Goal: Information Seeking & Learning: Learn about a topic

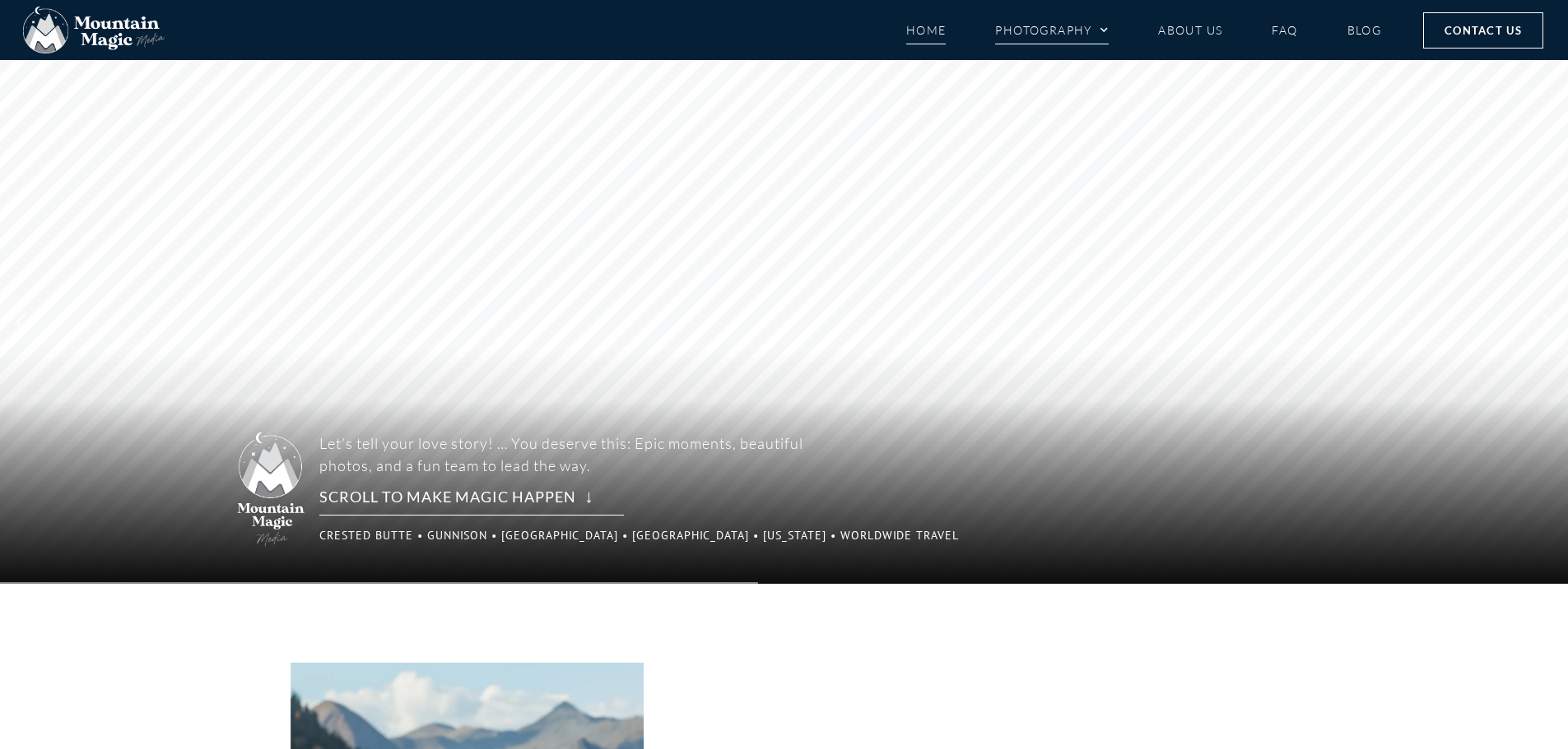
click at [1069, 27] on link "Photography" at bounding box center [1052, 30] width 114 height 29
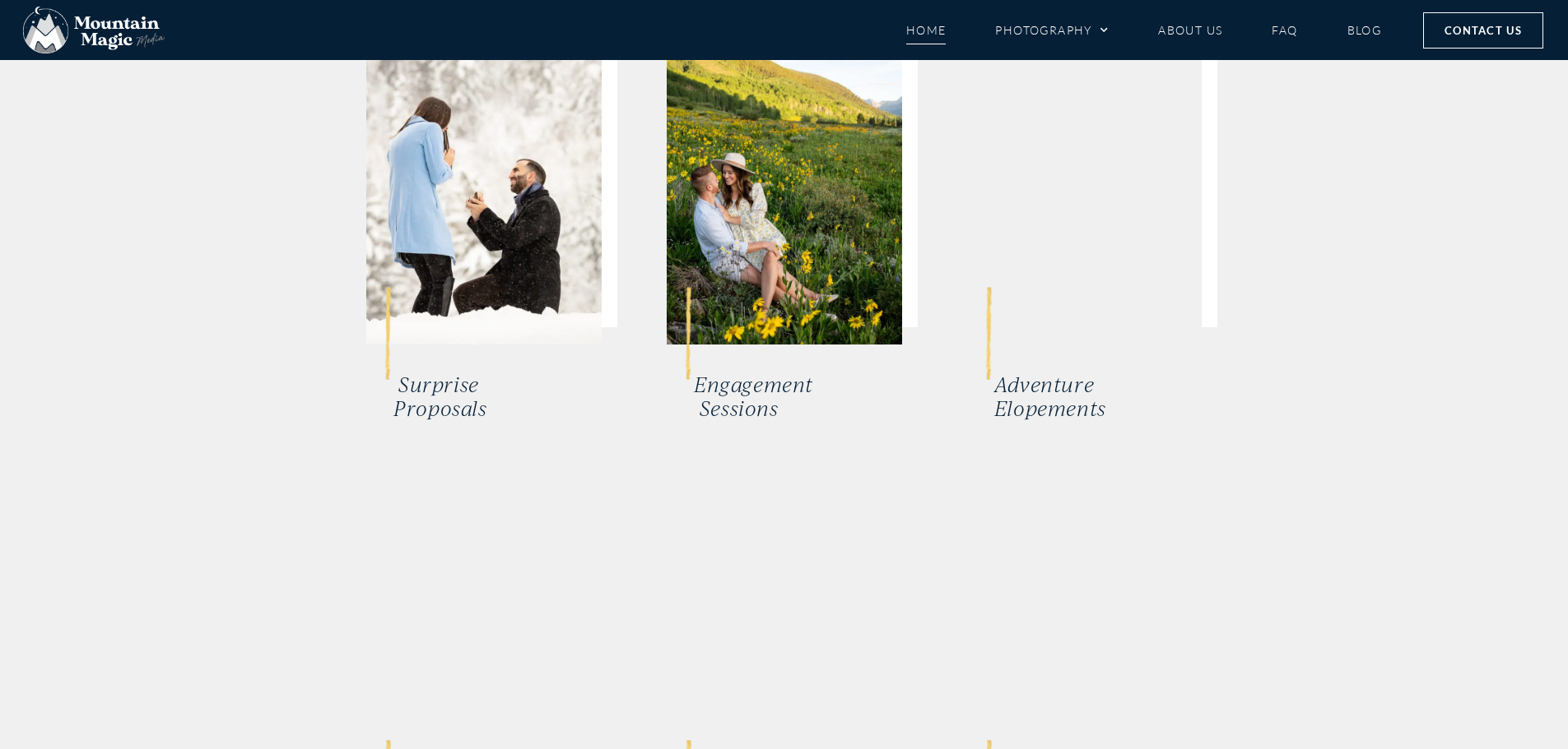
scroll to position [3455, 0]
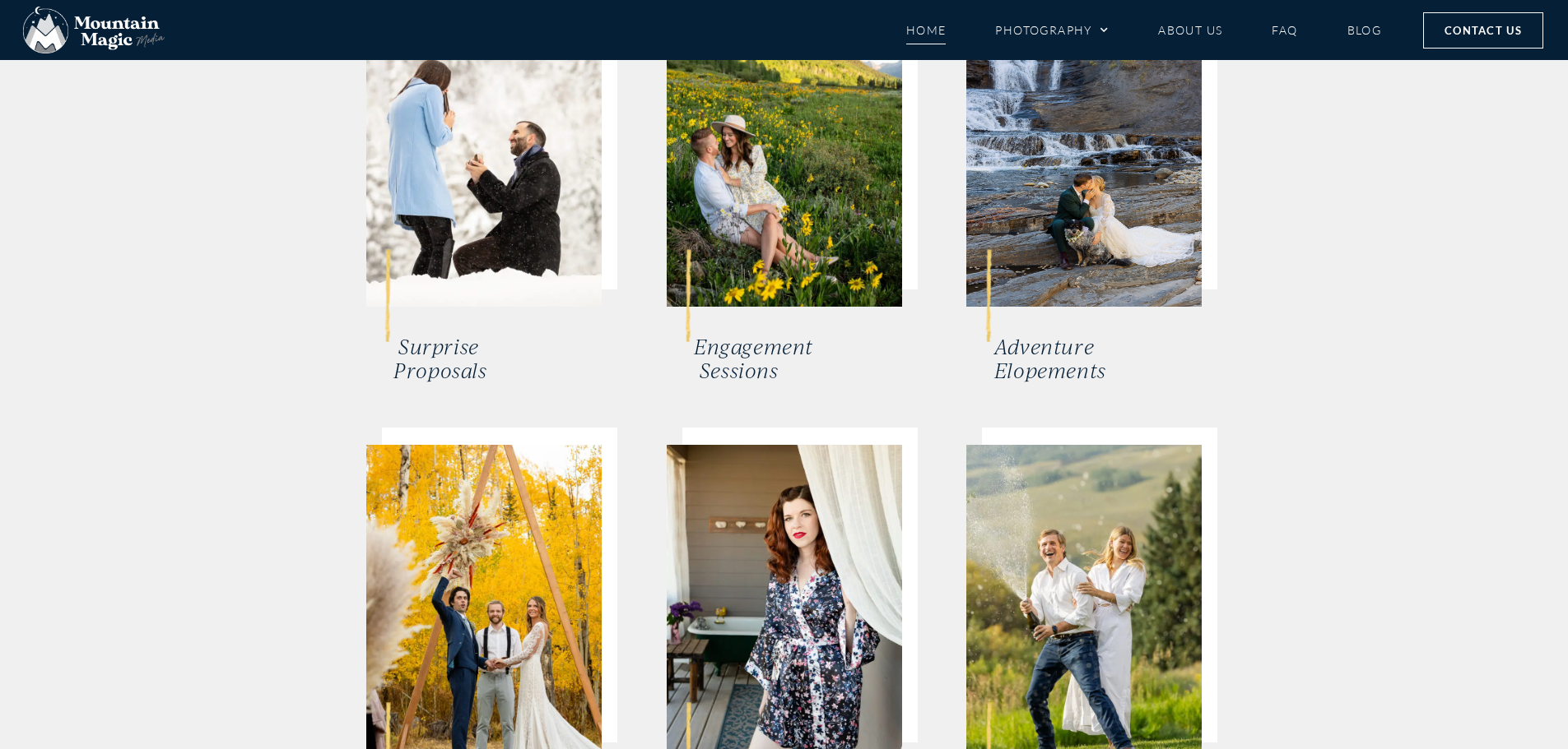
click at [476, 153] on div "Surprise Proposals" at bounding box center [483, 187] width 263 height 391
click at [460, 334] on link "Surprise Proposals" at bounding box center [440, 359] width 93 height 50
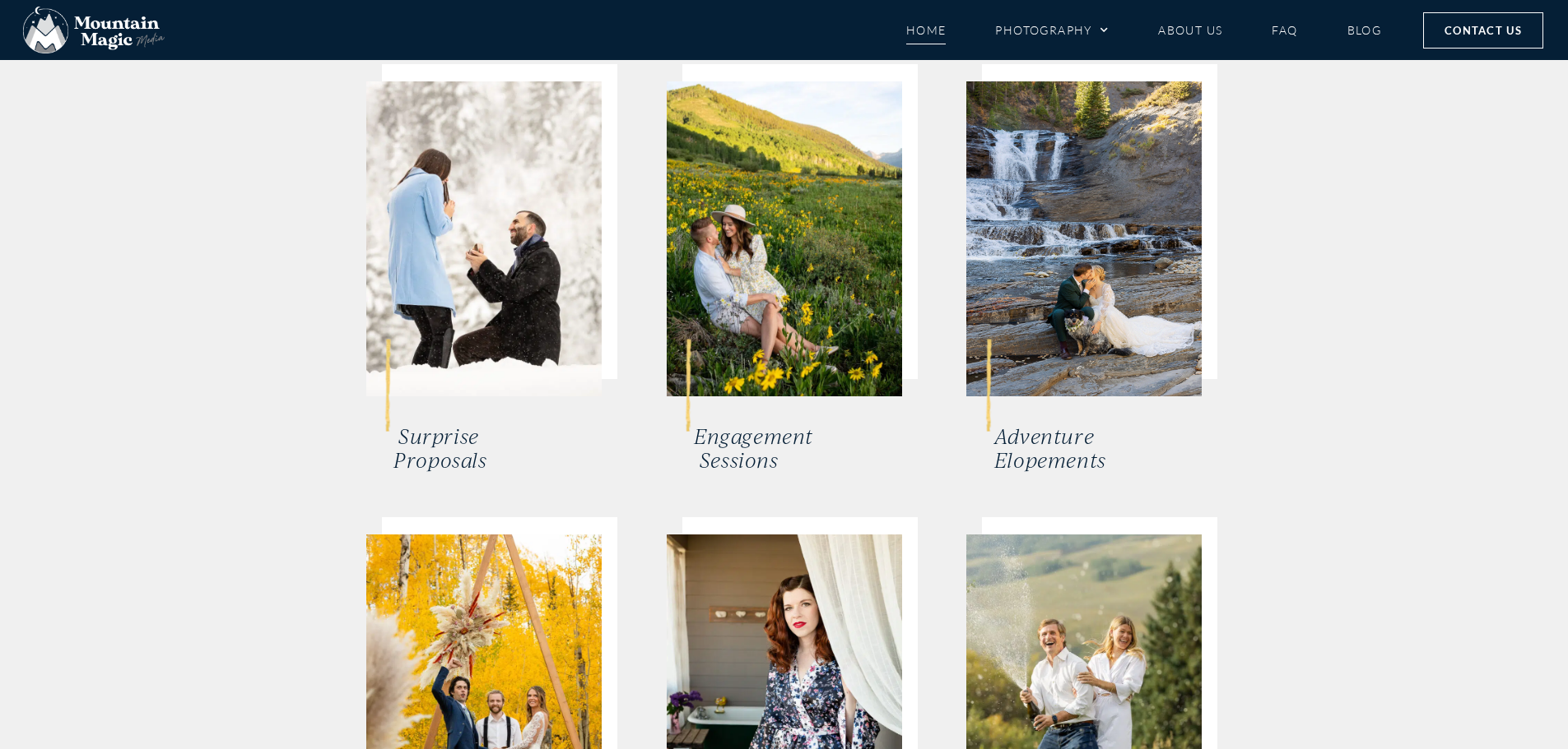
scroll to position [3126, 0]
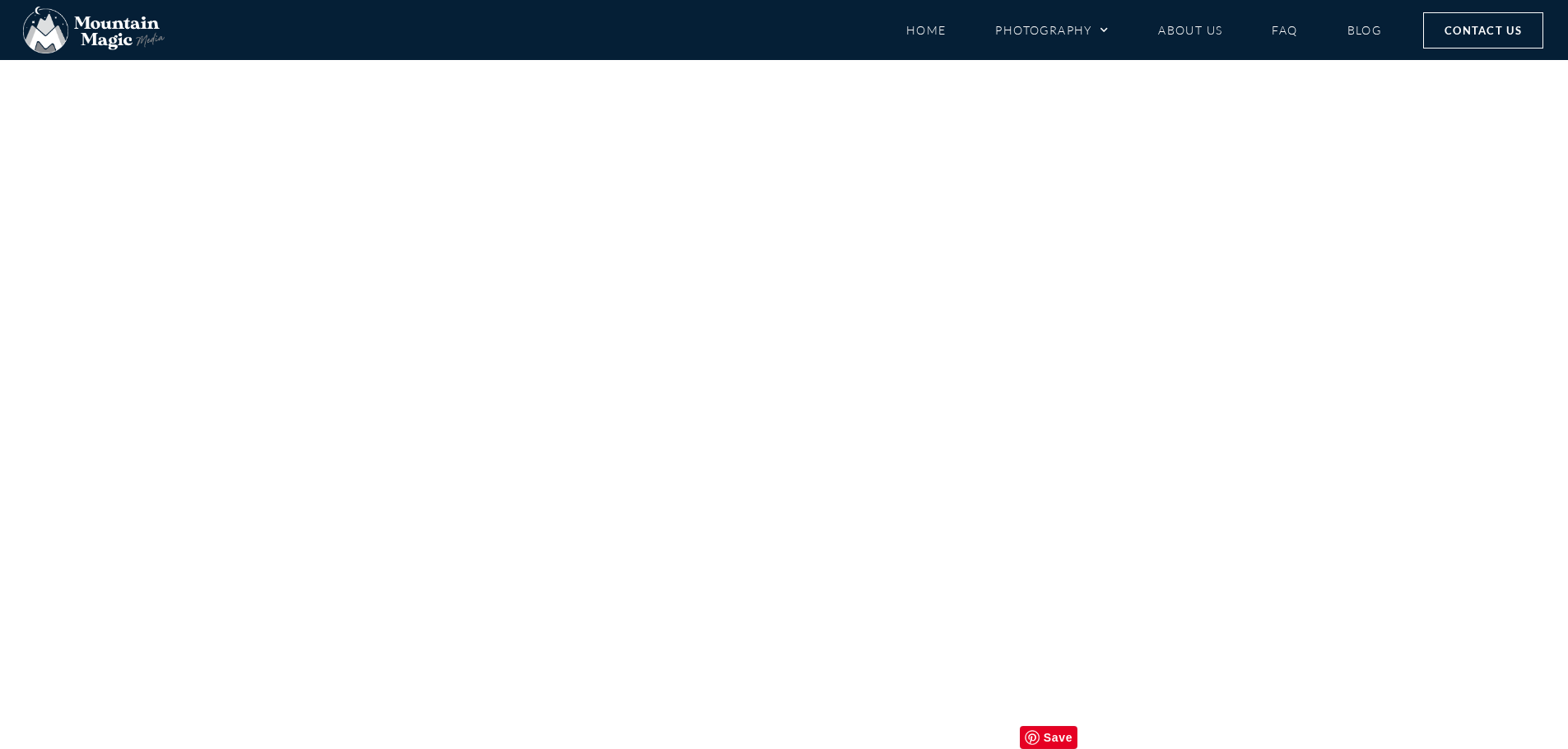
scroll to position [6744, 0]
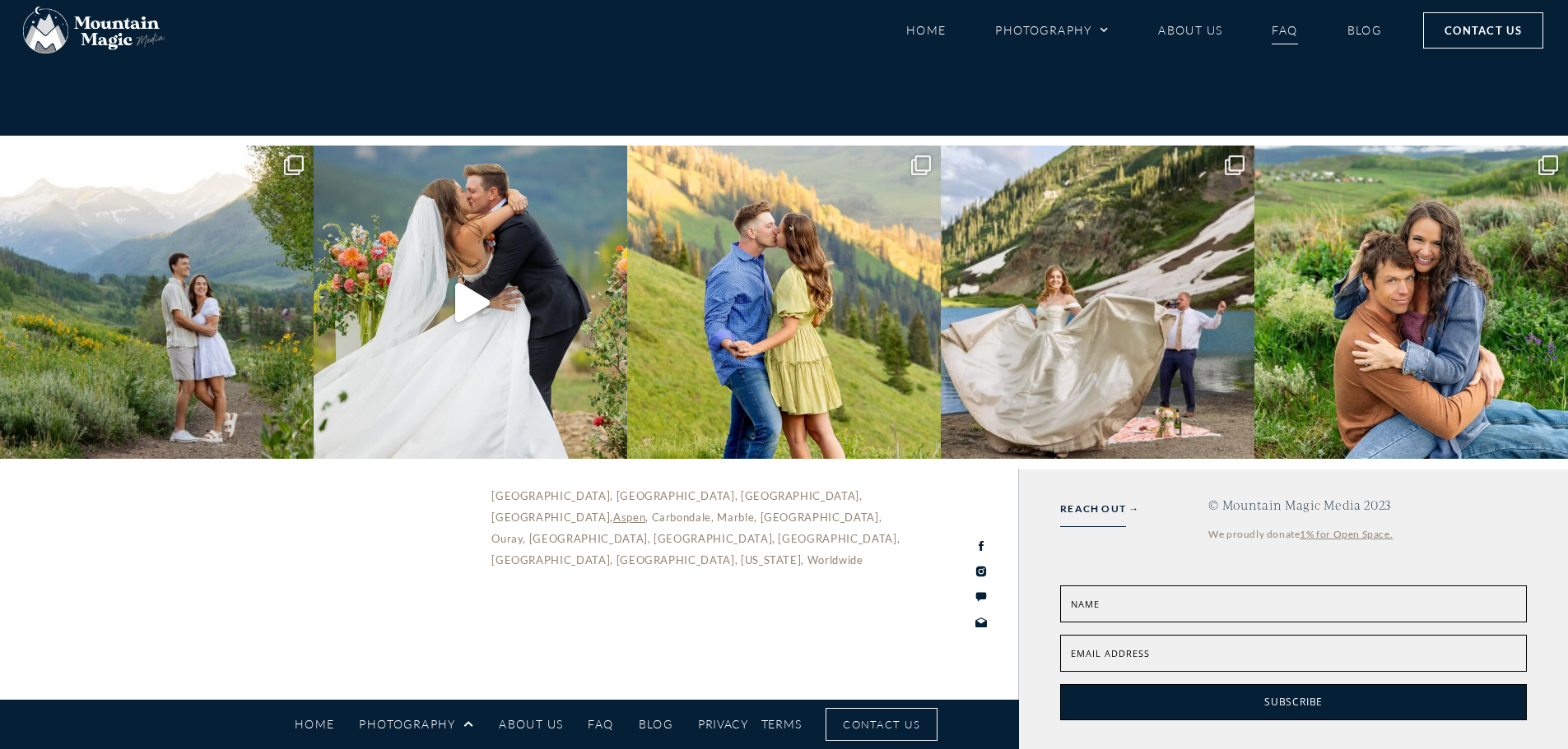
click at [1293, 29] on link "FAQ" at bounding box center [1284, 30] width 25 height 29
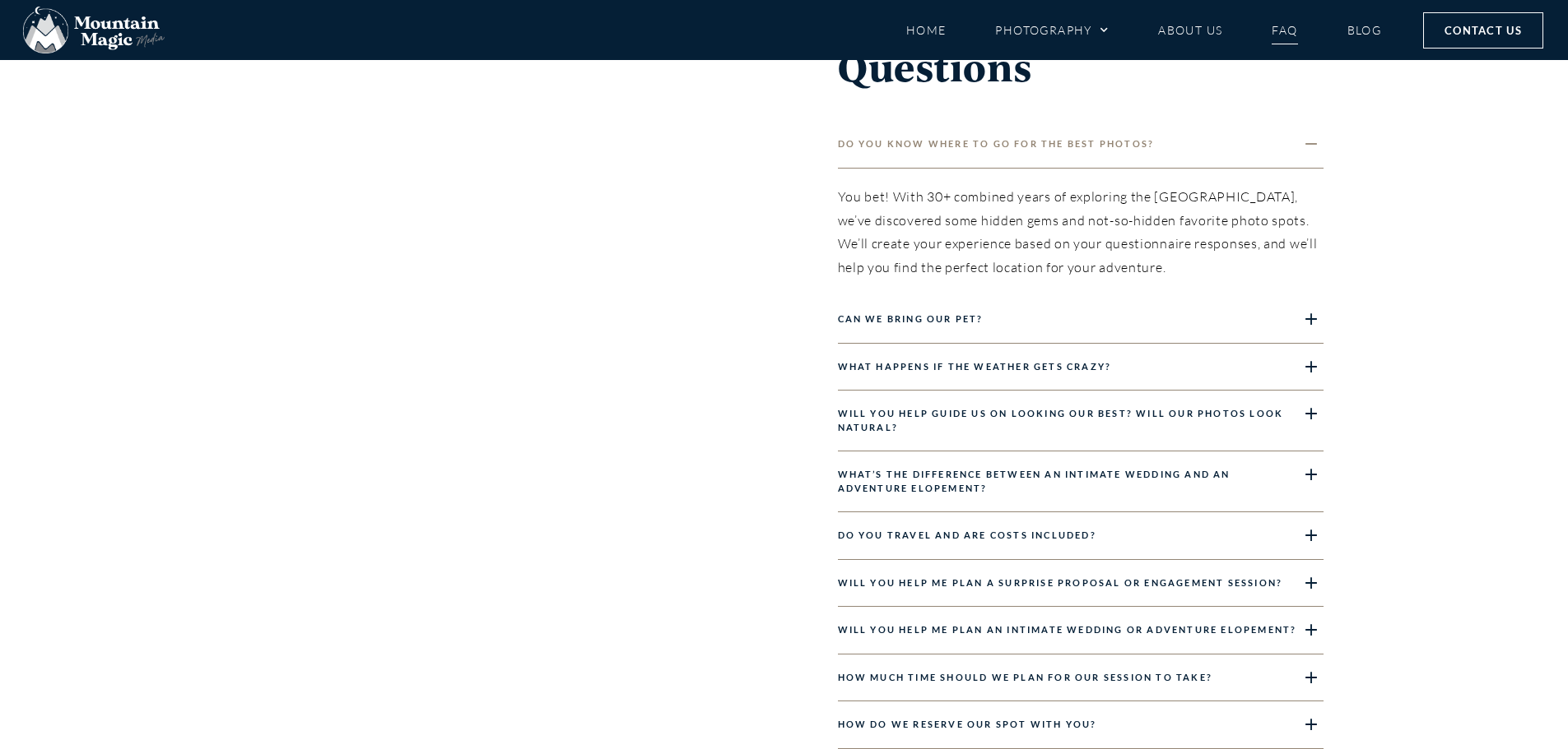
scroll to position [1892, 0]
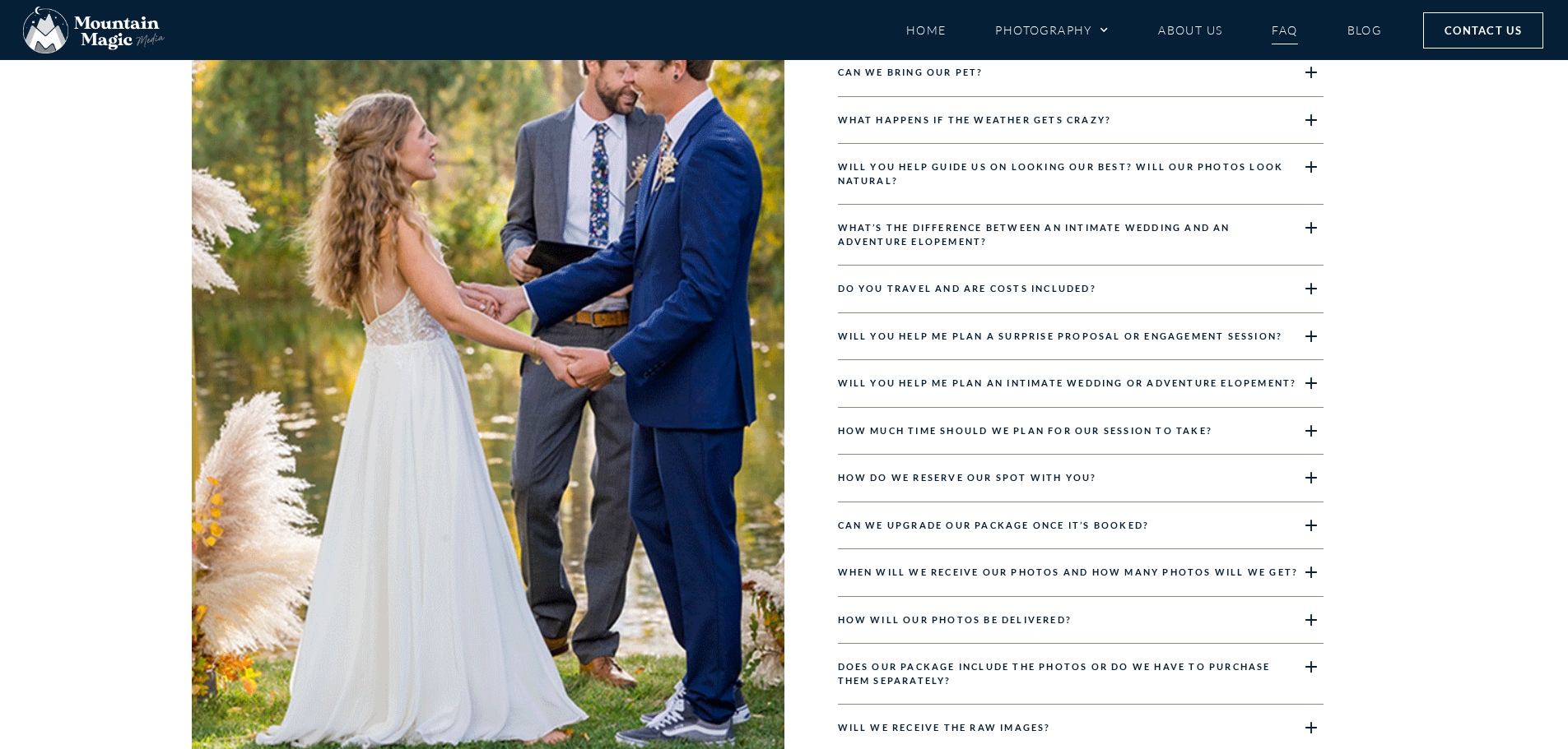
click at [1133, 111] on div "What happens if the weather gets crazy?" at bounding box center [1080, 120] width 486 height 48
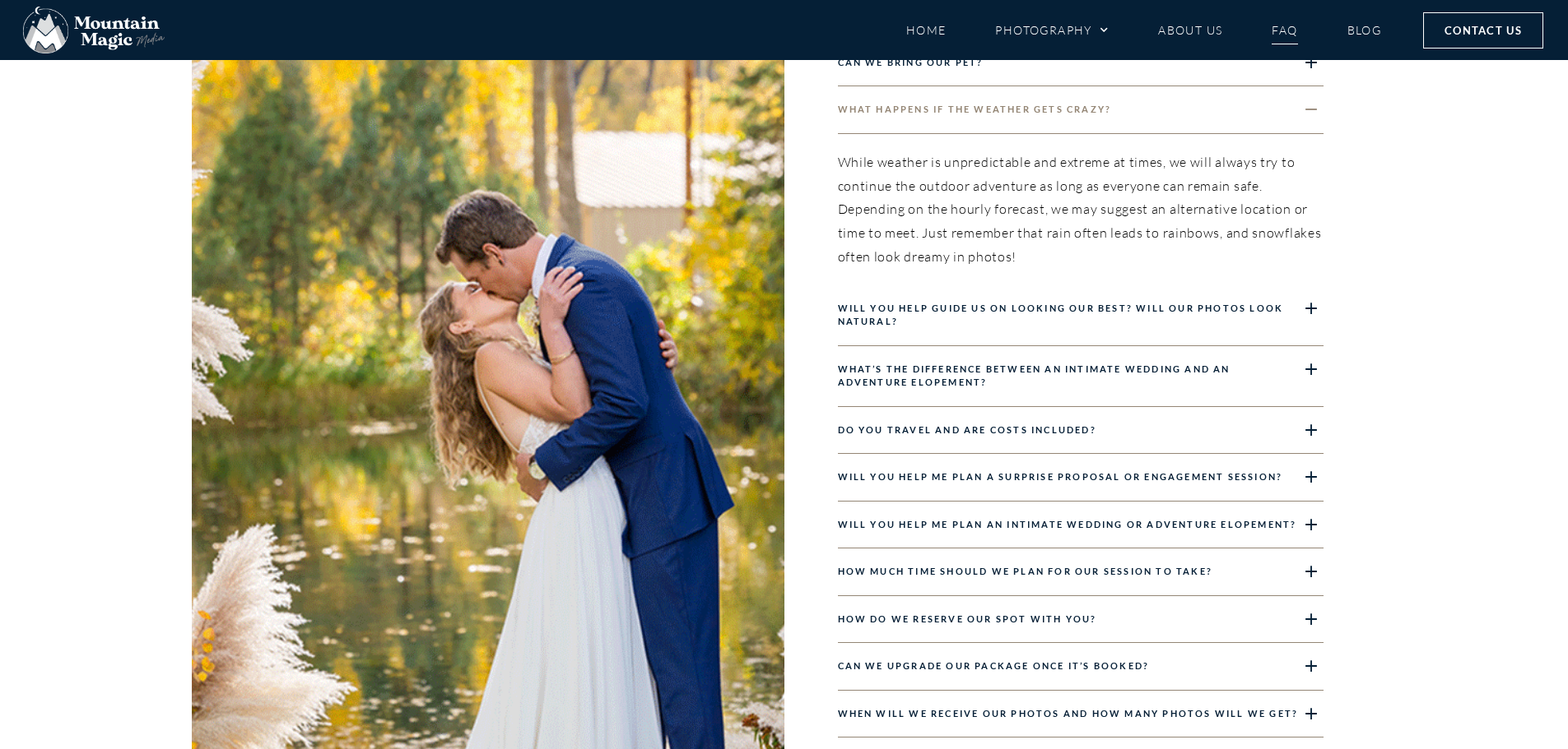
scroll to position [1727, 0]
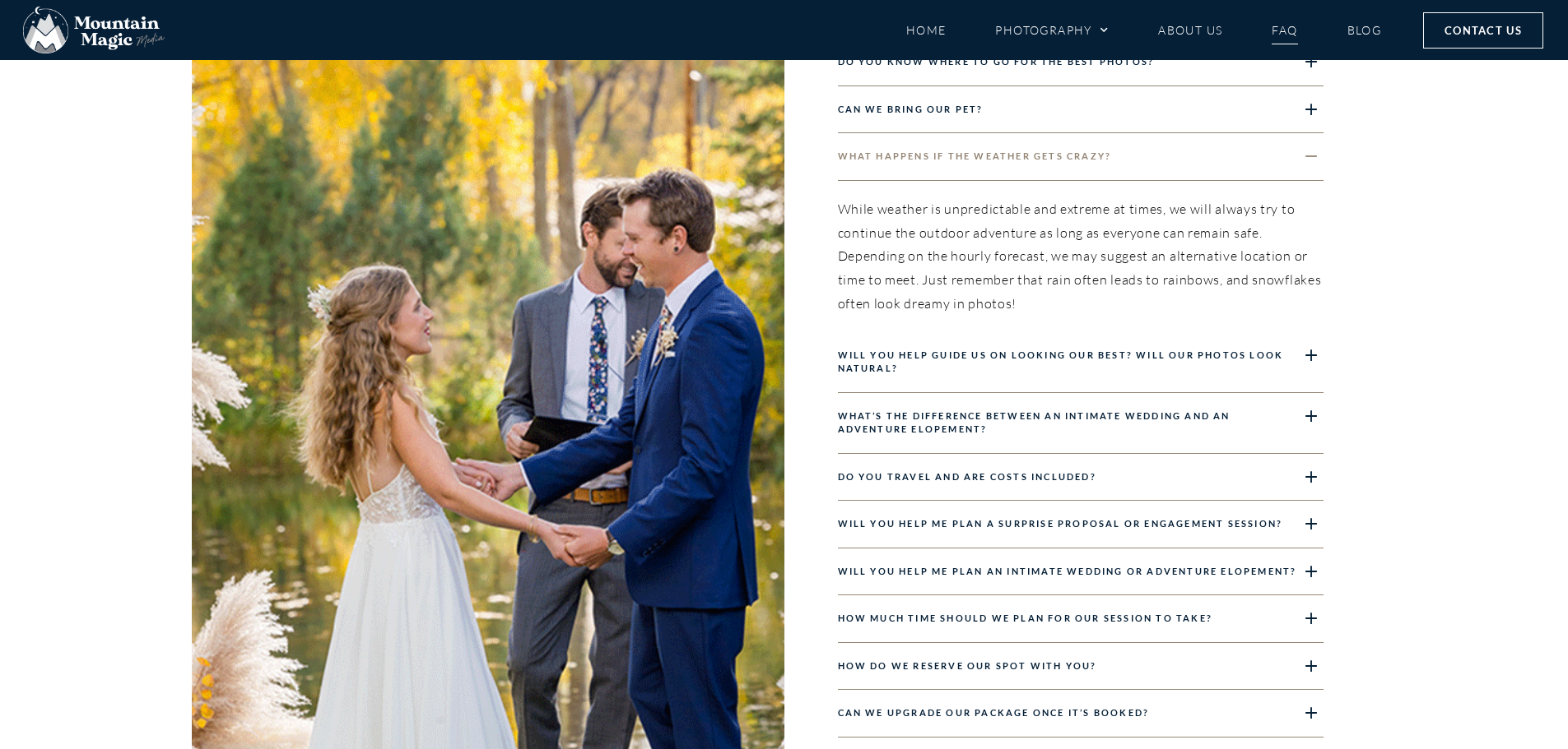
click at [1133, 160] on div "What happens if the weather gets crazy?" at bounding box center [1080, 157] width 486 height 48
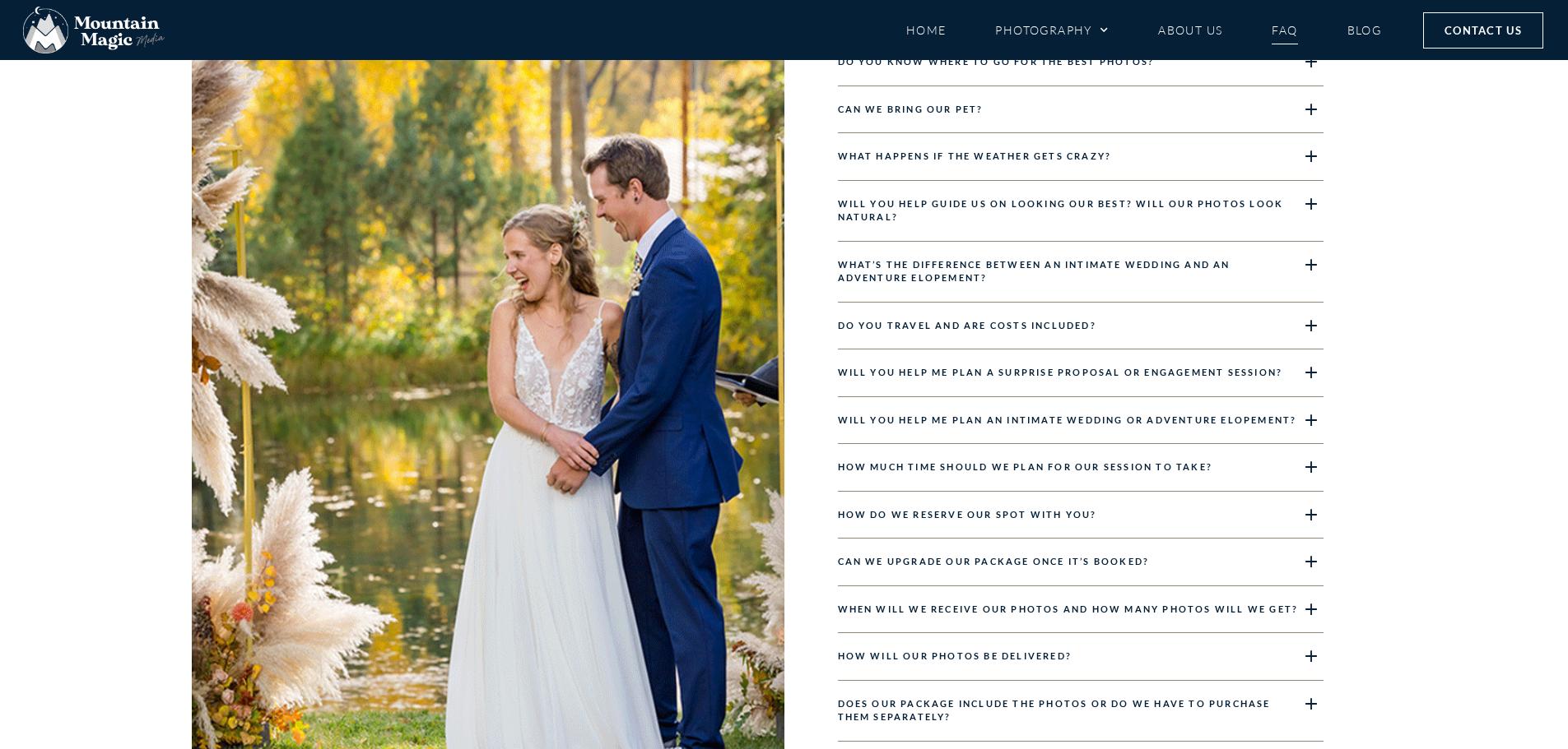
click at [1140, 325] on div "Do you travel and are costs included?" at bounding box center [1080, 327] width 486 height 48
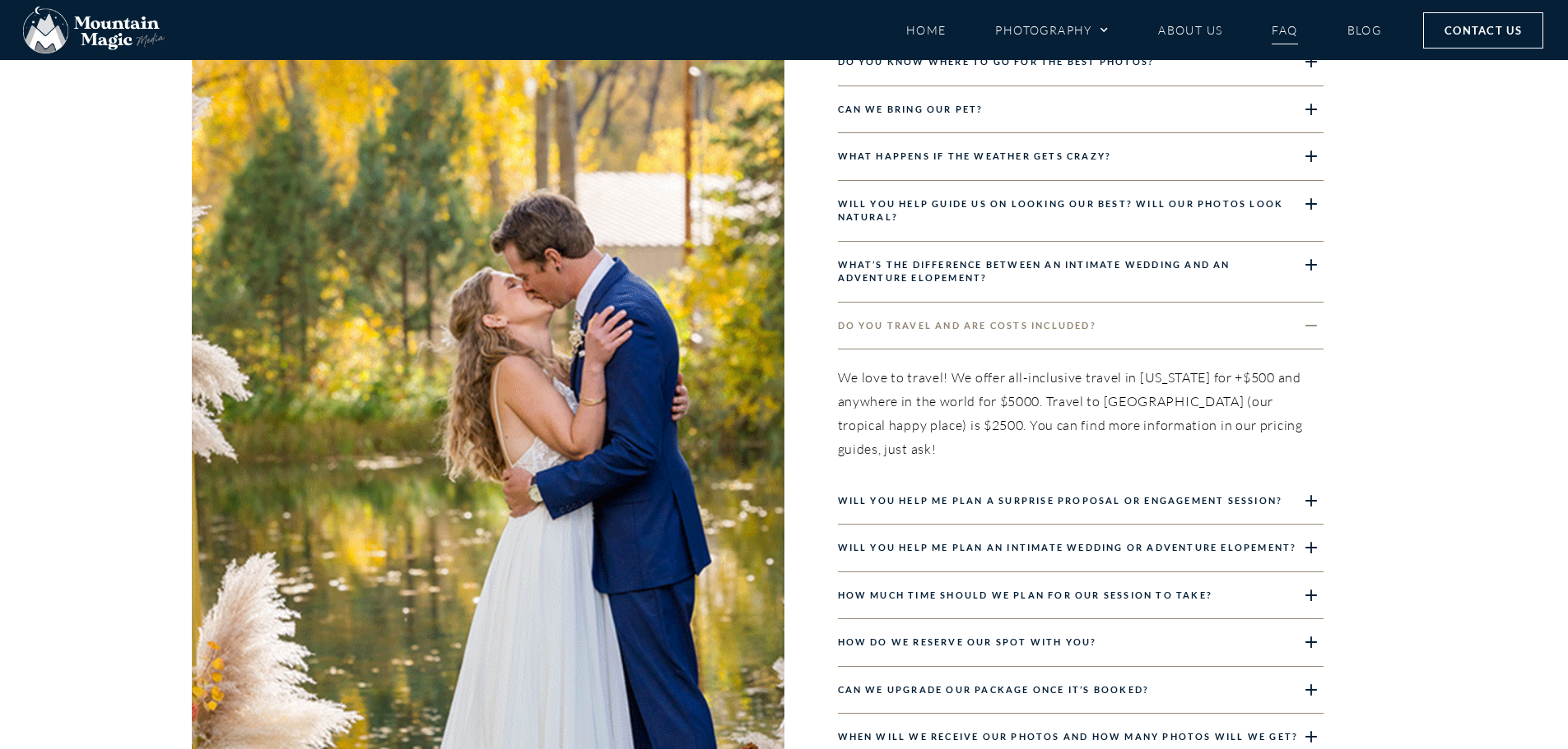
click at [1141, 333] on div "Do you travel and are costs included?" at bounding box center [1080, 327] width 486 height 48
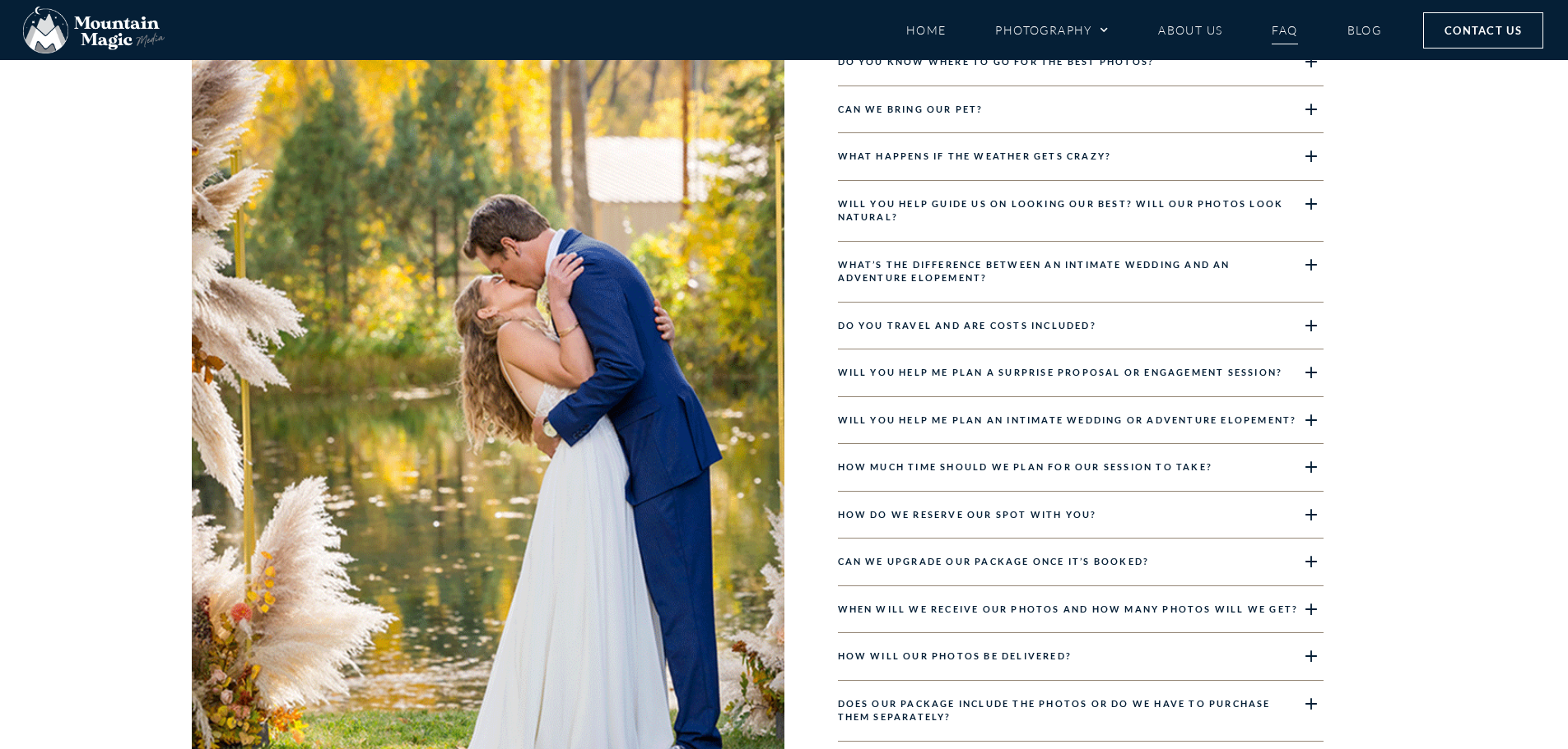
click at [1107, 376] on link "Will you help me plan a surprise proposal or engagement session?" at bounding box center [1060, 372] width 445 height 11
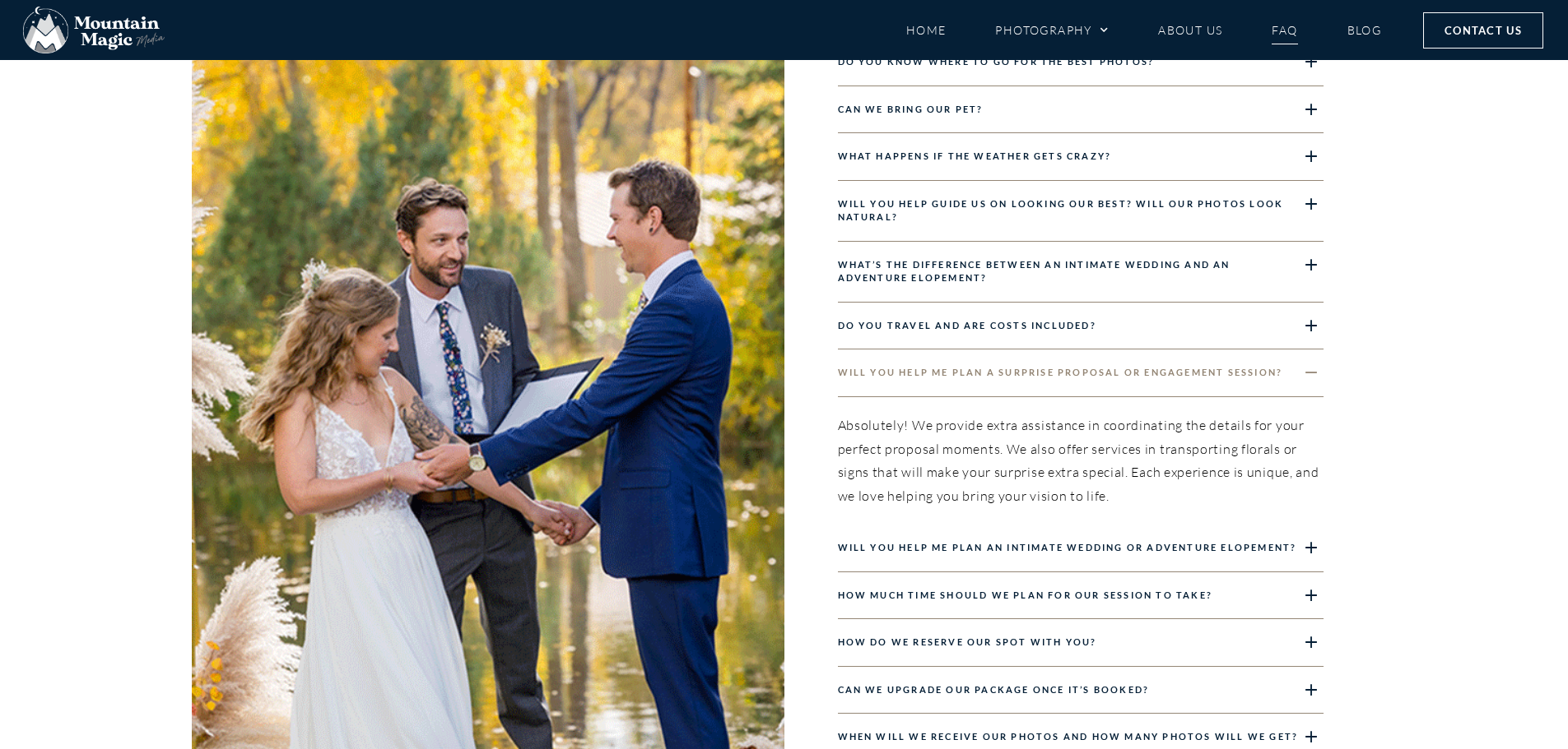
click at [1107, 376] on link "Will you help me plan a surprise proposal or engagement session?" at bounding box center [1060, 372] width 445 height 11
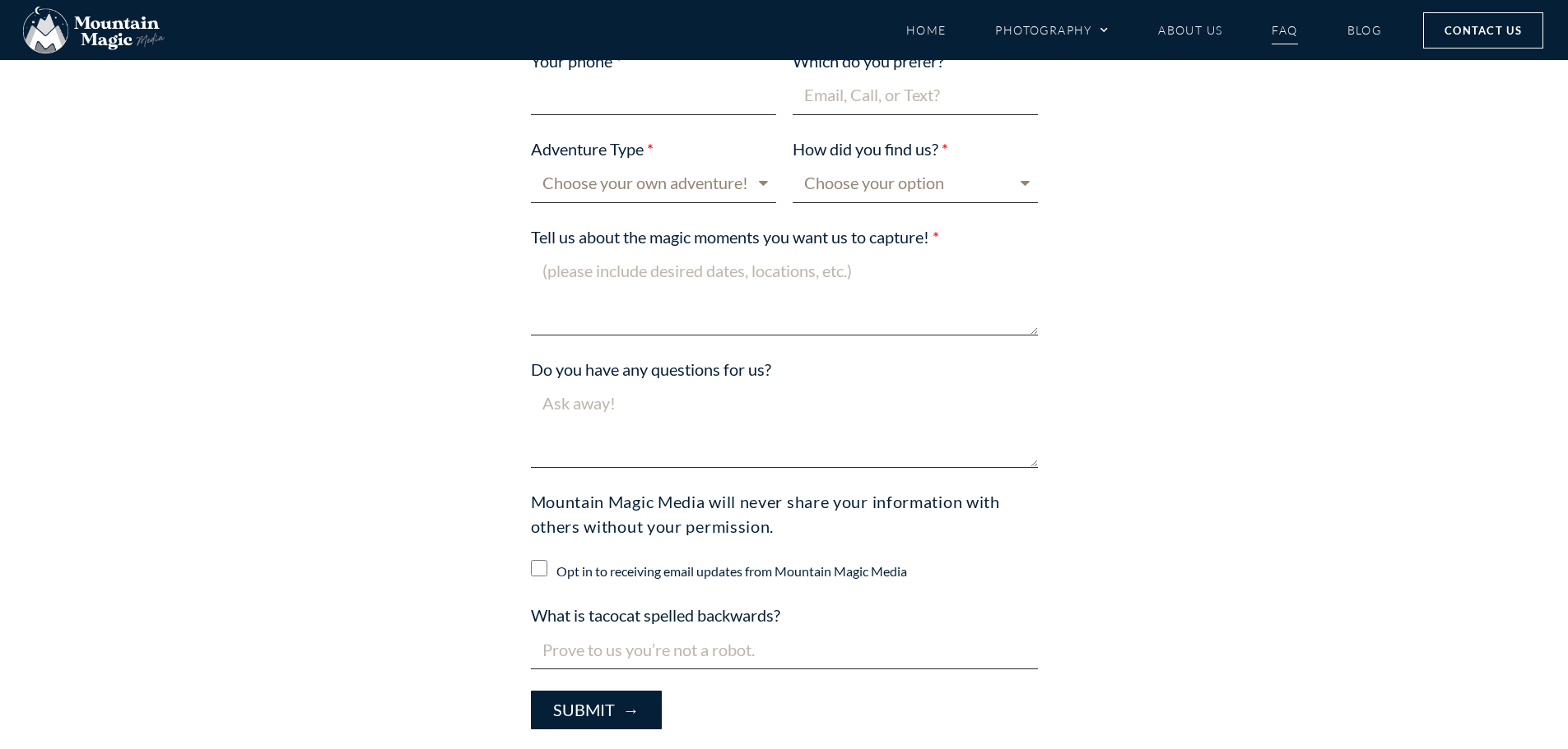
scroll to position [5922, 0]
